Goal: Task Accomplishment & Management: Use online tool/utility

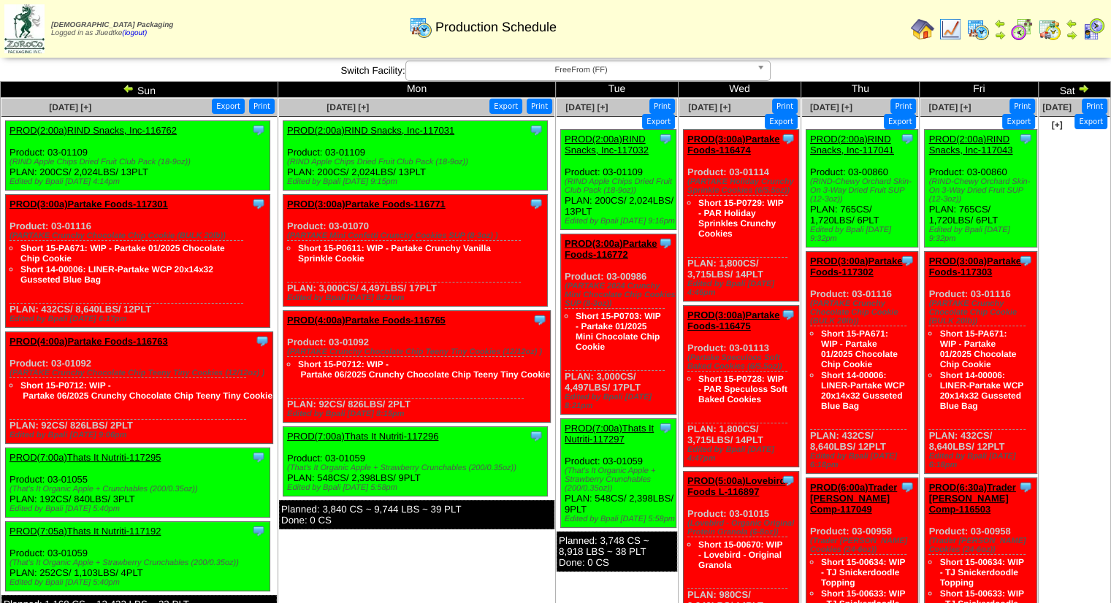
click at [926, 30] on img at bounding box center [922, 29] width 23 height 23
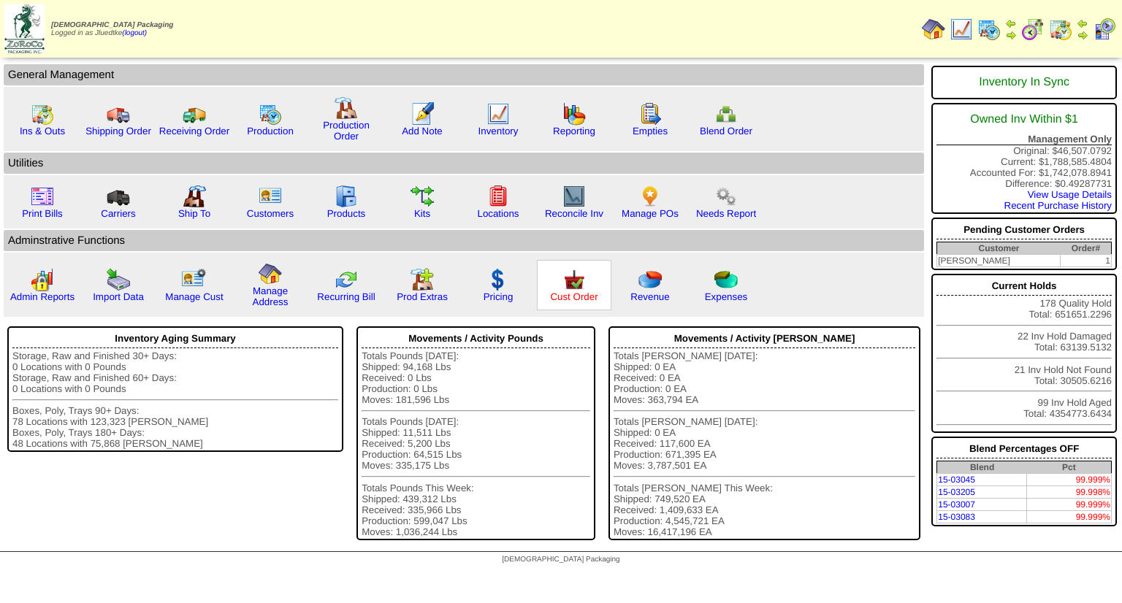
click at [579, 294] on link "Cust Order" at bounding box center [573, 297] width 47 height 11
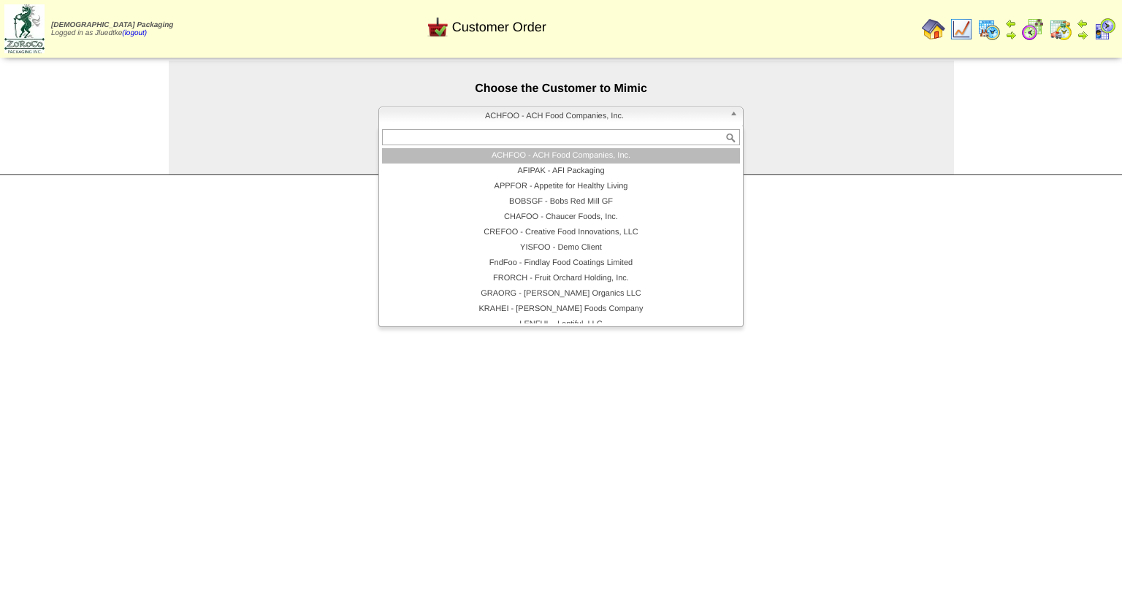
click at [570, 121] on span "ACHFOO - ACH Food Companies, Inc." at bounding box center [554, 116] width 339 height 18
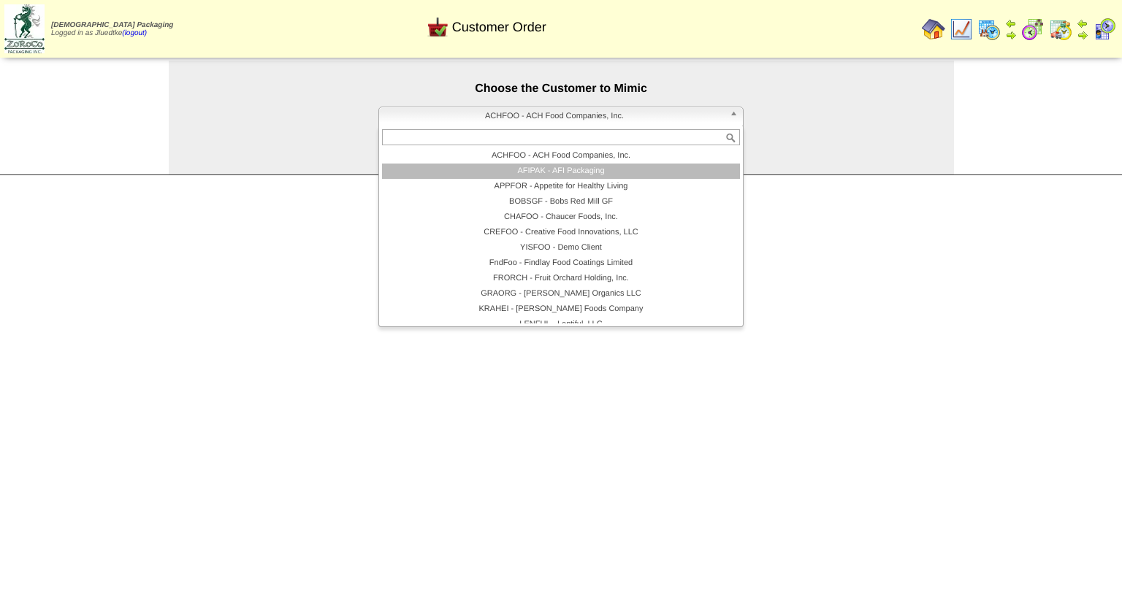
scroll to position [73, 0]
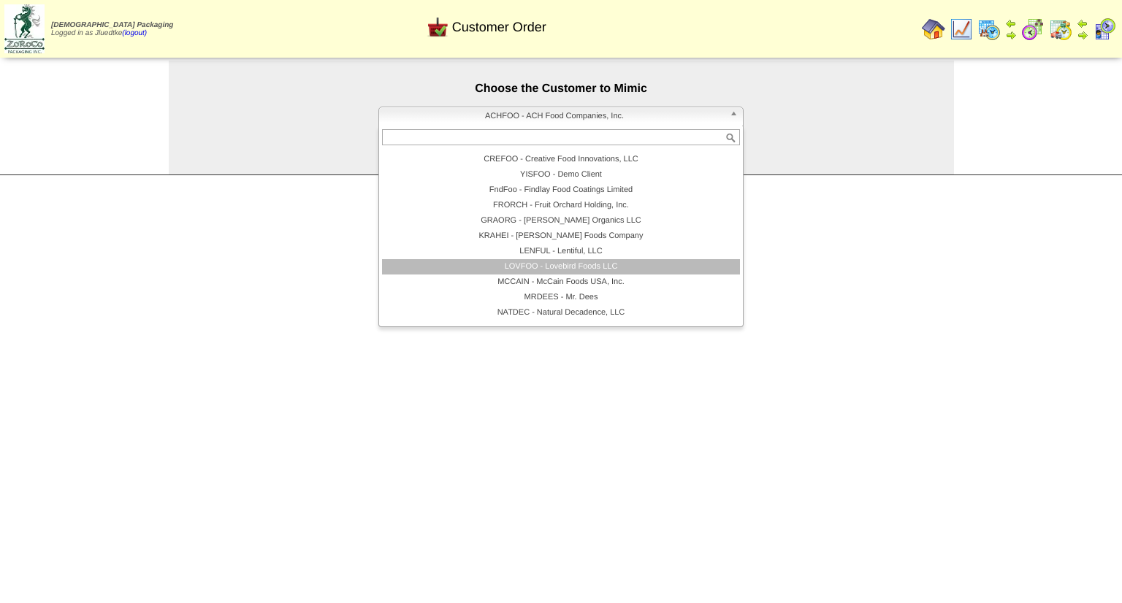
click at [586, 268] on li "LOVFOO - Lovebird Foods LLC" at bounding box center [561, 266] width 358 height 15
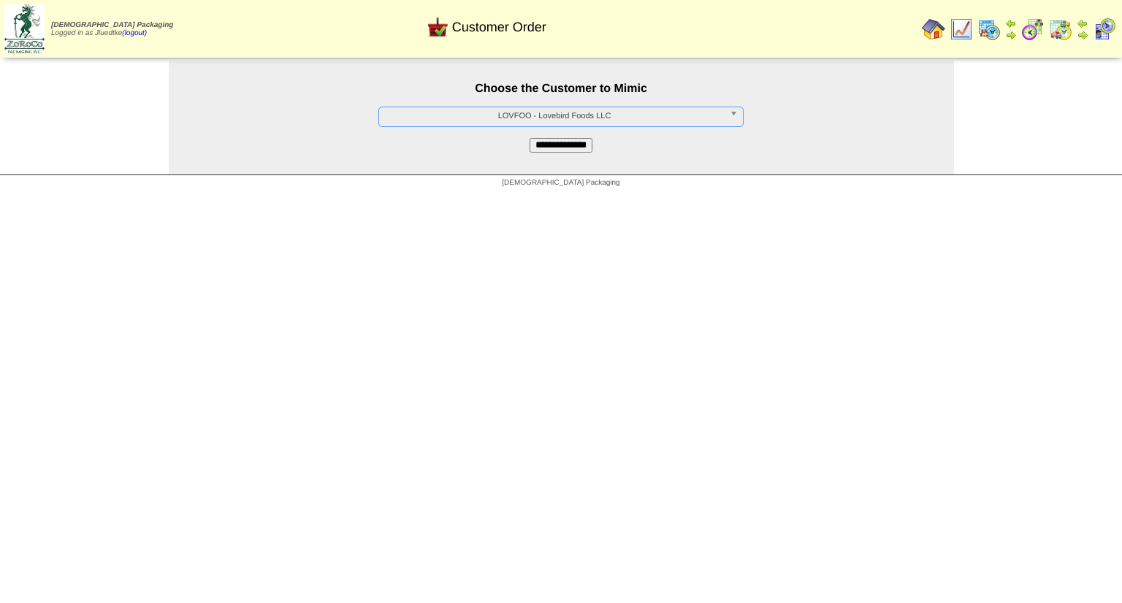
click at [577, 147] on input "**********" at bounding box center [561, 145] width 63 height 15
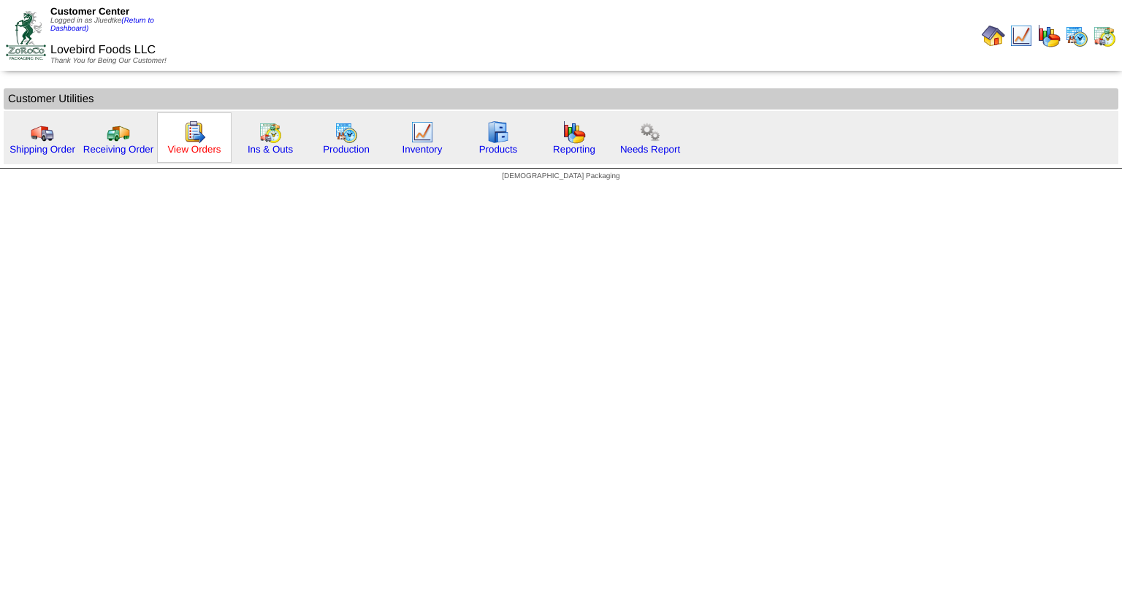
click at [207, 149] on link "View Orders" at bounding box center [193, 149] width 53 height 11
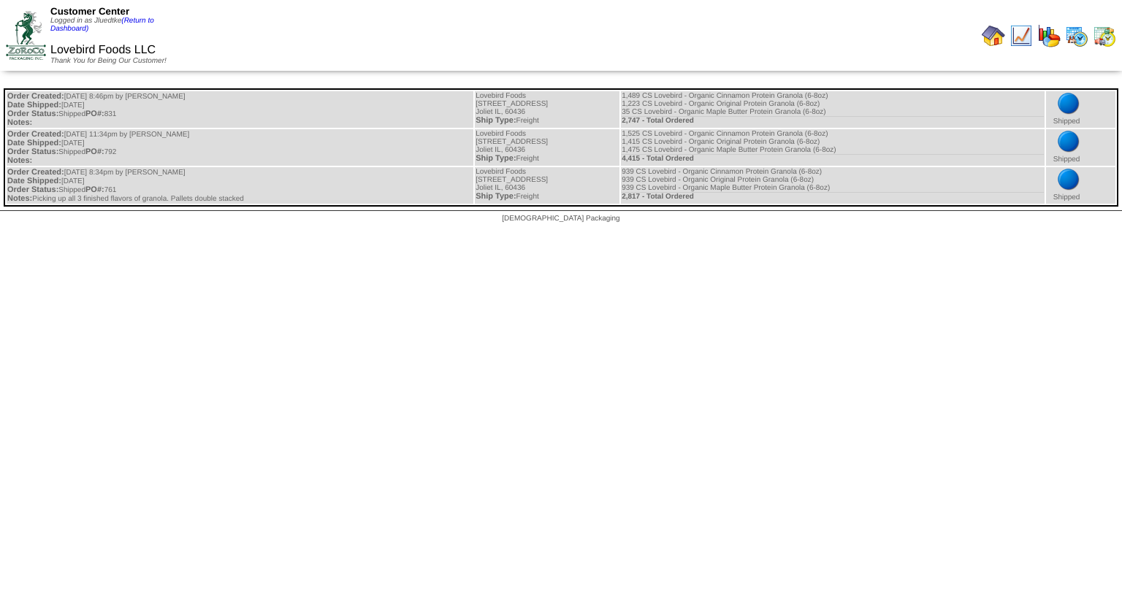
click at [1108, 39] on img at bounding box center [1104, 35] width 23 height 23
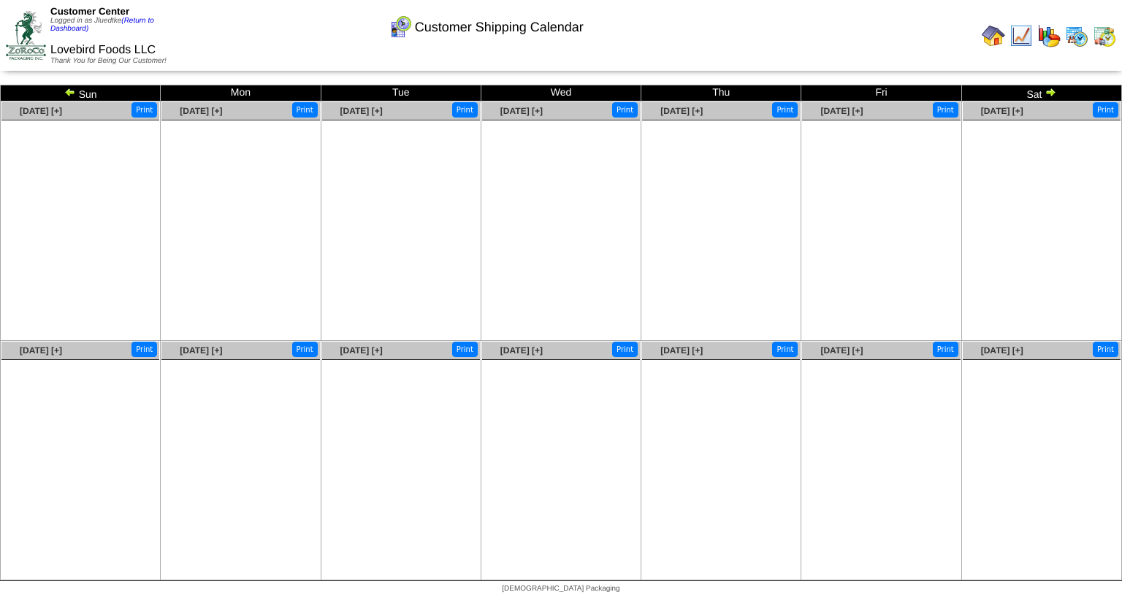
click at [1055, 186] on ul at bounding box center [1042, 230] width 158 height 219
click at [70, 94] on img at bounding box center [70, 92] width 12 height 12
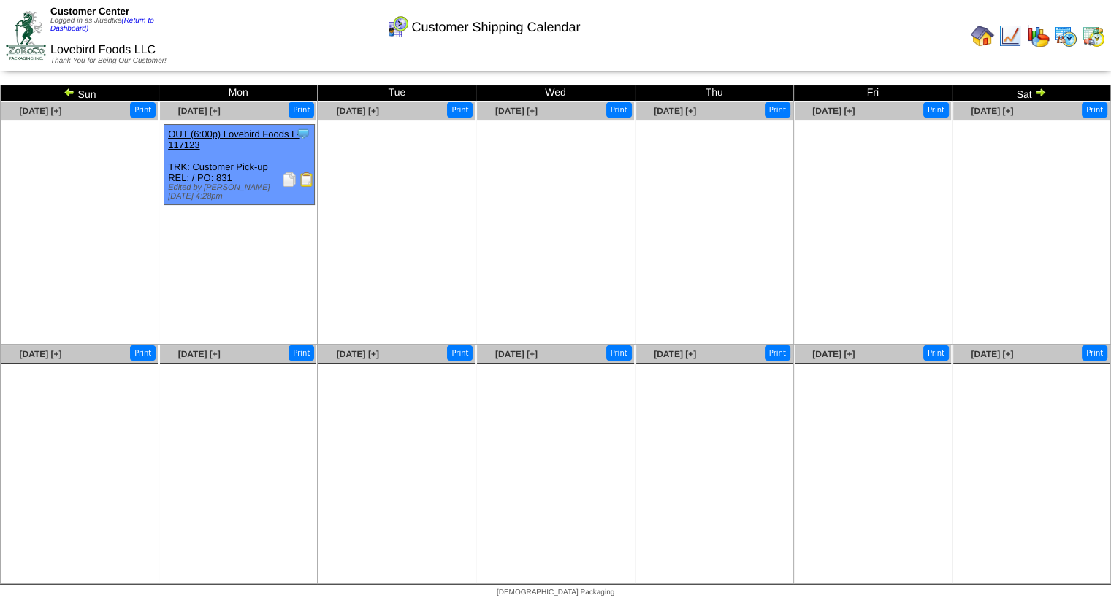
click at [288, 178] on img at bounding box center [289, 179] width 15 height 15
